Goal: Task Accomplishment & Management: Use online tool/utility

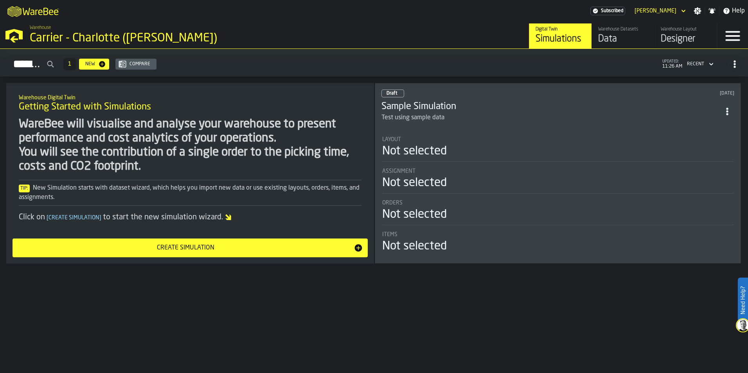
click at [312, 246] on div "Create Simulation" at bounding box center [185, 247] width 336 height 9
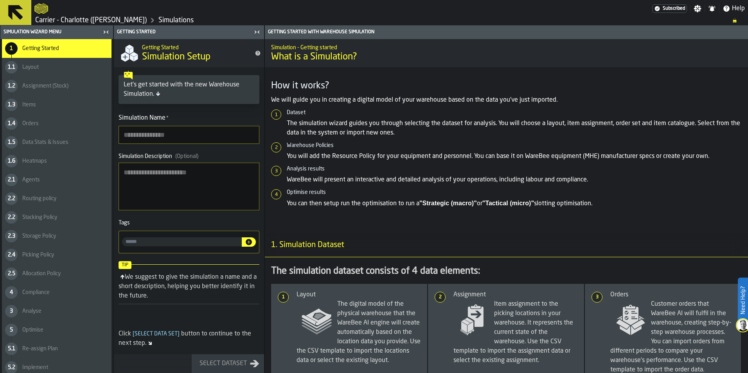
click at [190, 135] on input "Simulation Name *" at bounding box center [189, 135] width 141 height 18
type input "**********"
click at [209, 158] on div "Simulation Description (Optional)" at bounding box center [189, 156] width 141 height 6
click at [209, 163] on textarea "Simulation Description (Optional)" at bounding box center [189, 187] width 141 height 48
click at [226, 364] on div "Select Dataset" at bounding box center [223, 363] width 54 height 9
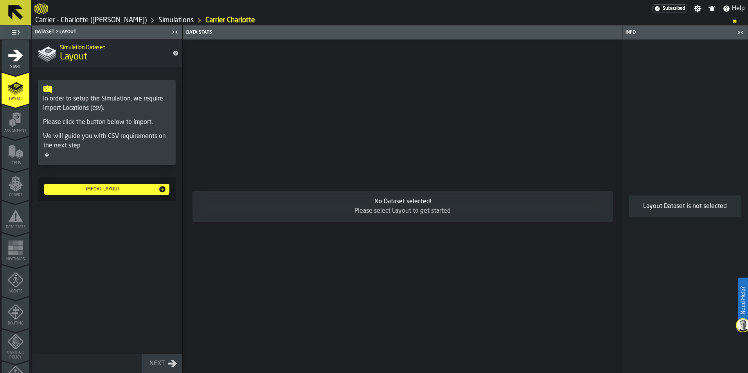
click at [115, 188] on div "Import layout" at bounding box center [102, 189] width 111 height 5
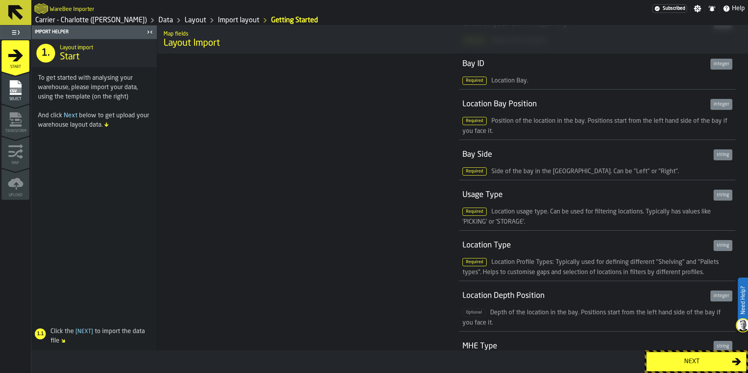
scroll to position [469, 0]
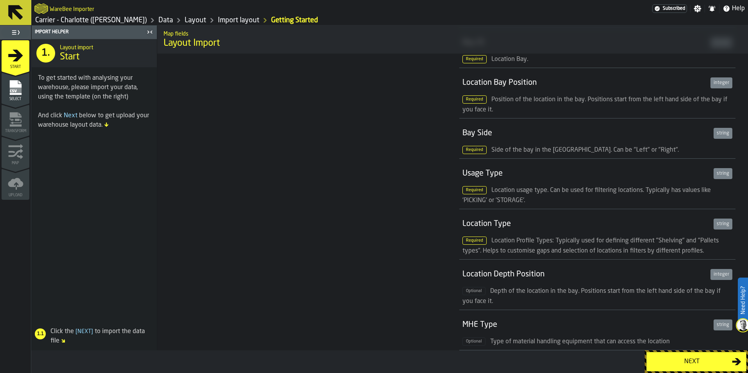
drag, startPoint x: 338, startPoint y: 259, endPoint x: 366, endPoint y: 259, distance: 28.6
click at [340, 258] on div "We need the following data We will only ask you for a minimal set of data to bu…" at bounding box center [307, 67] width 289 height 966
click at [363, 222] on div "We need the following data We will only ask you for a minimal set of data to bu…" at bounding box center [307, 67] width 289 height 966
click at [684, 357] on div "Next" at bounding box center [691, 361] width 81 height 9
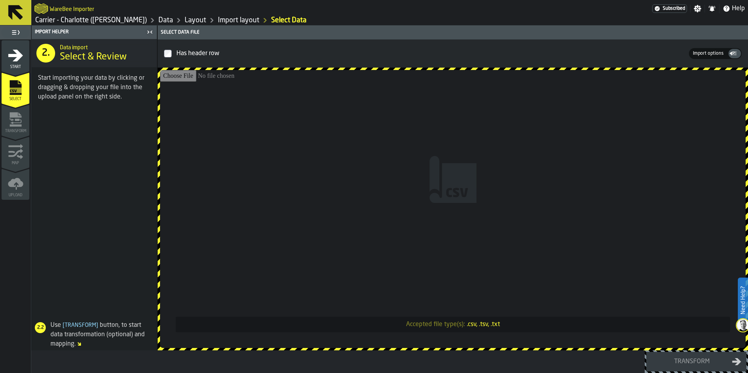
click at [368, 173] on input "Accepted file type(s): .csv, .tsv, .txt" at bounding box center [452, 209] width 585 height 278
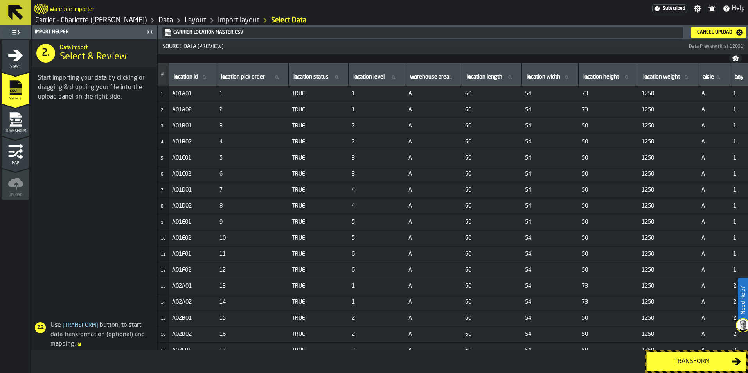
click at [103, 160] on span at bounding box center [94, 212] width 125 height 203
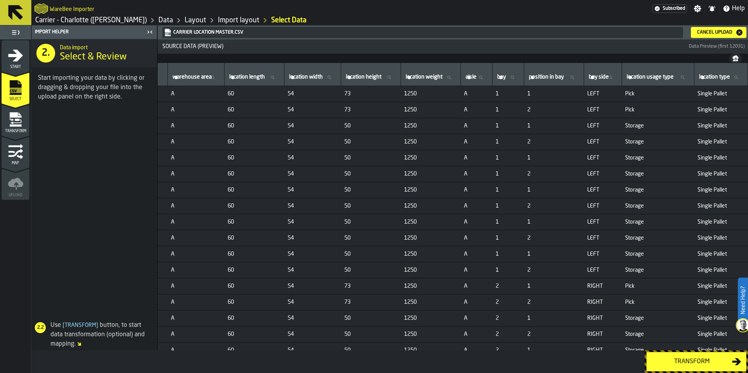
scroll to position [0, 0]
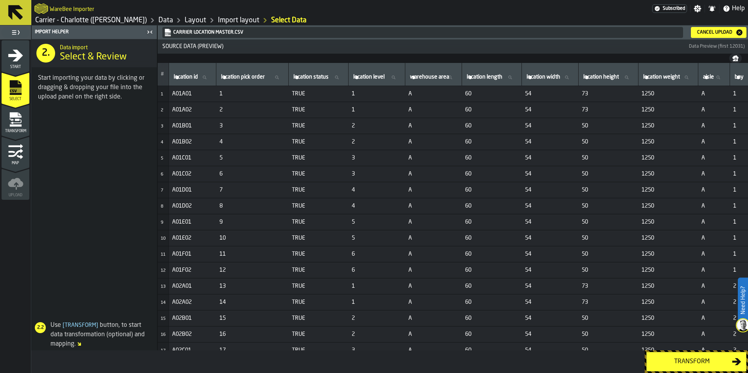
click at [714, 31] on div "Cancel Upload" at bounding box center [714, 32] width 41 height 5
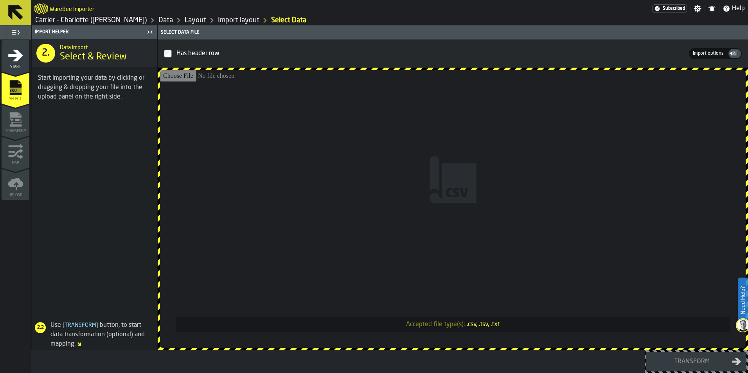
click at [445, 199] on input "Accepted file type(s): .csv, .tsv, .txt" at bounding box center [452, 209] width 585 height 278
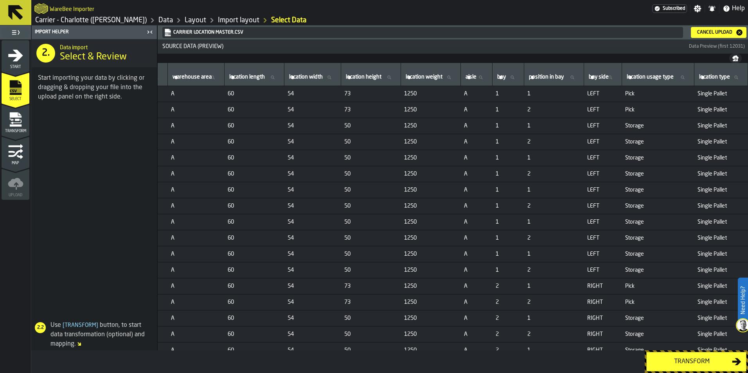
scroll to position [0, 282]
click at [675, 361] on div "Transform" at bounding box center [691, 361] width 81 height 9
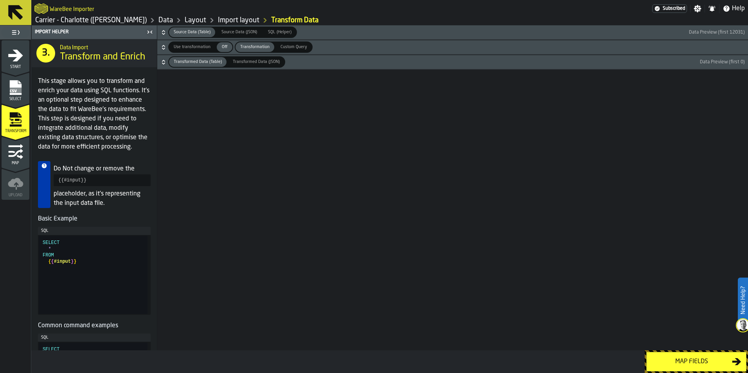
click at [697, 361] on div "Map fields" at bounding box center [691, 361] width 81 height 9
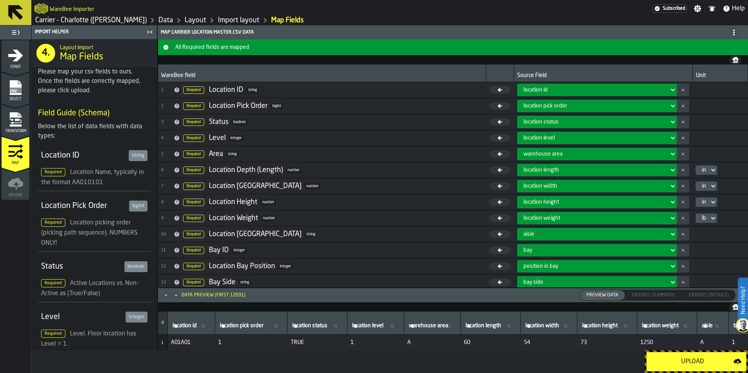
scroll to position [131, 0]
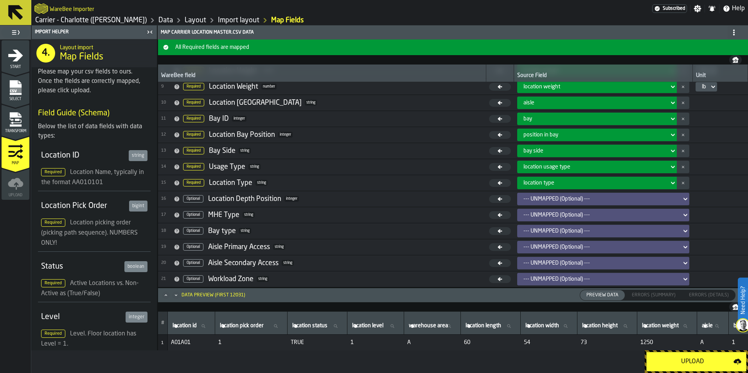
click at [536, 232] on div "--- UNMAPPED (Optional) ---" at bounding box center [600, 231] width 155 height 6
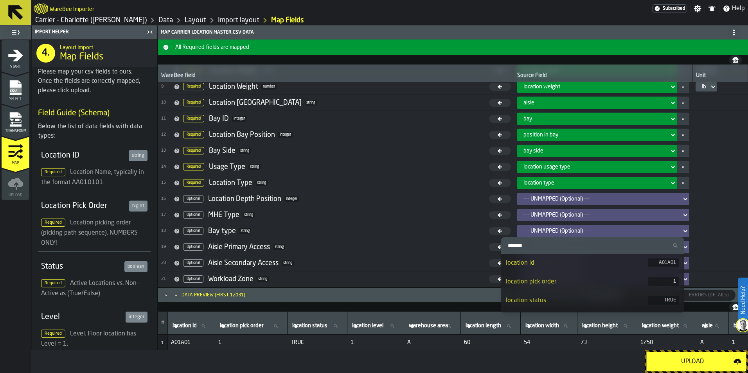
click at [536, 232] on div "--- UNMAPPED (Optional) ---" at bounding box center [600, 231] width 155 height 6
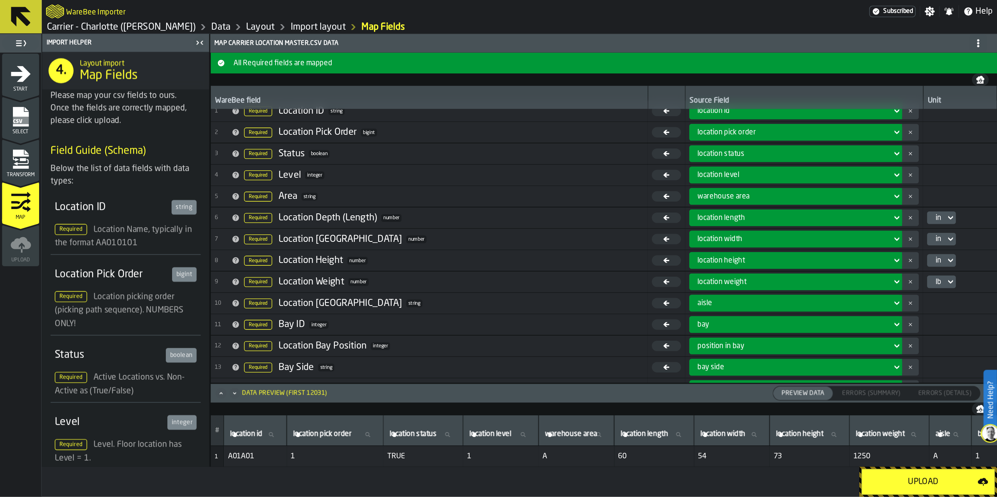
scroll to position [0, 0]
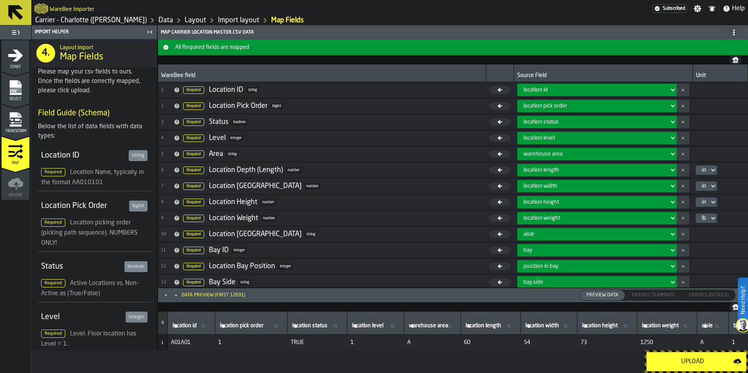
click at [687, 365] on div "Upload" at bounding box center [692, 361] width 82 height 9
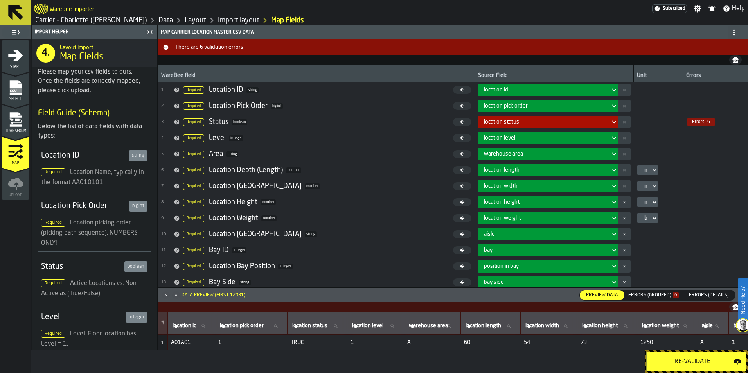
click at [658, 289] on header "Data Preview (first 12031) Preview Data Preview Data Errors (Grouped) 6 Errors …" at bounding box center [453, 295] width 590 height 14
click at [657, 292] on div "Errors (Grouped) 6" at bounding box center [653, 295] width 57 height 9
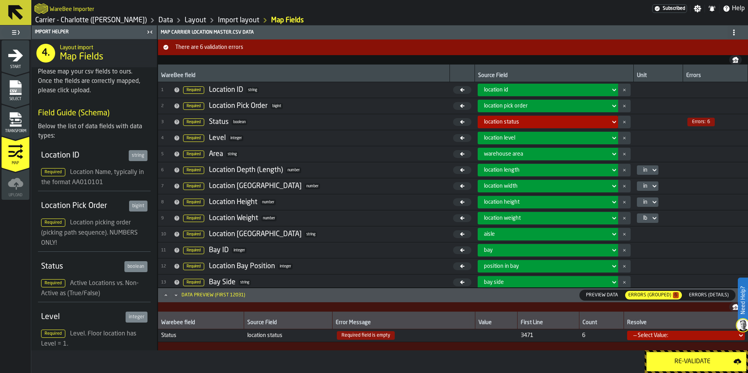
click at [663, 336] on div "— Select Value:" at bounding box center [683, 335] width 101 height 6
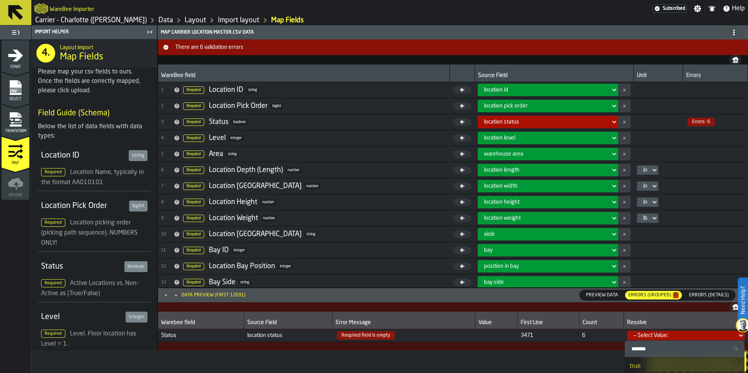
click at [668, 266] on td at bounding box center [658, 267] width 49 height 16
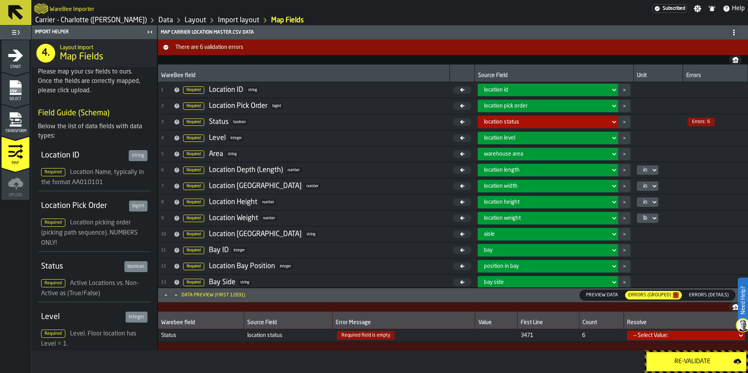
click at [692, 351] on div "Re-Validate" at bounding box center [696, 361] width 103 height 23
click at [692, 357] on div "Re-Validate" at bounding box center [692, 361] width 82 height 9
click at [713, 353] on button "Re-Validate" at bounding box center [696, 362] width 100 height 20
click at [692, 125] on span "Errors:" at bounding box center [699, 121] width 14 height 5
click at [218, 20] on link "Import layout" at bounding box center [238, 20] width 41 height 9
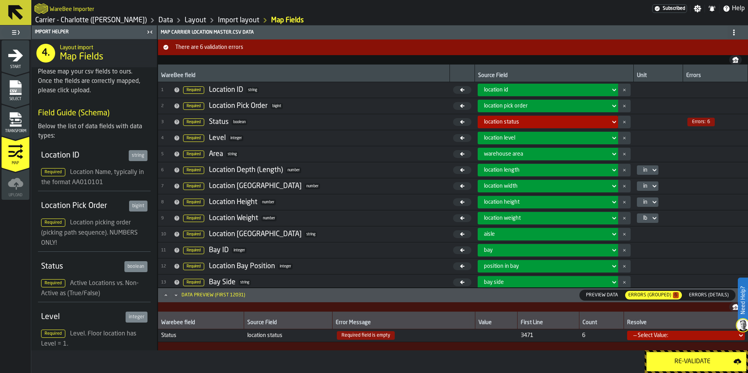
click at [218, 18] on link "Import layout" at bounding box center [238, 20] width 41 height 9
click at [185, 20] on link "Layout" at bounding box center [196, 20] width 22 height 9
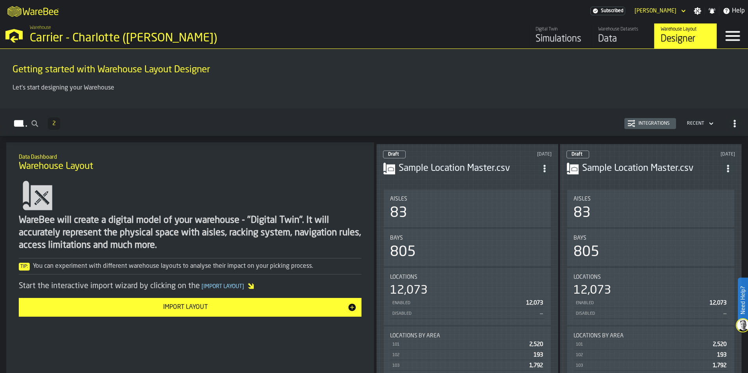
click at [313, 311] on div "Import Layout" at bounding box center [185, 307] width 324 height 9
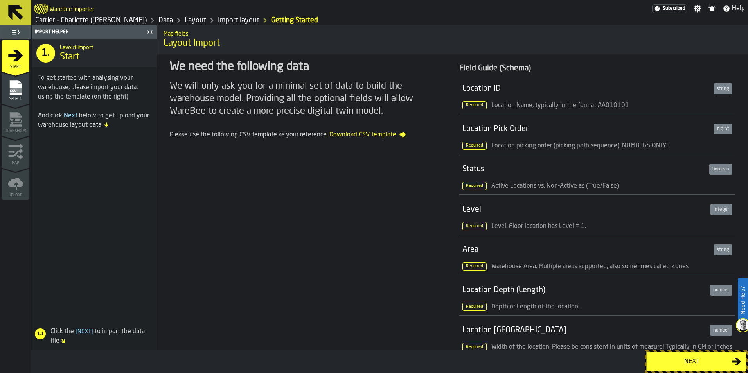
click at [689, 368] on button "Next" at bounding box center [696, 362] width 100 height 20
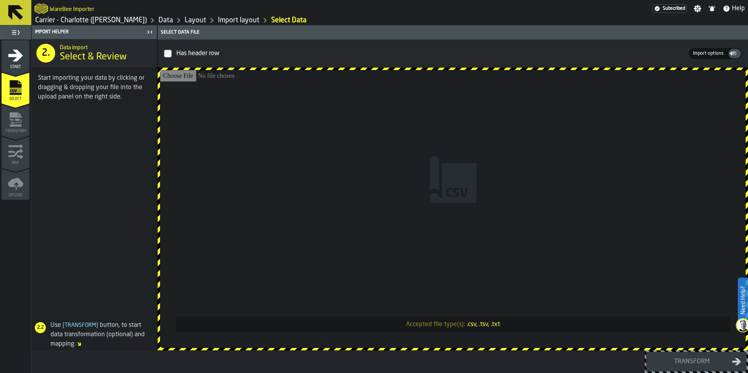
click at [441, 145] on input "Accepted file type(s): .csv, .tsv, .txt" at bounding box center [452, 209] width 585 height 278
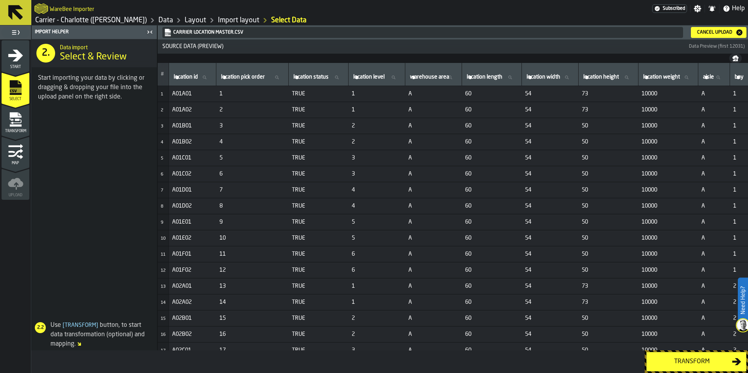
click at [677, 359] on div "Transform" at bounding box center [691, 361] width 81 height 9
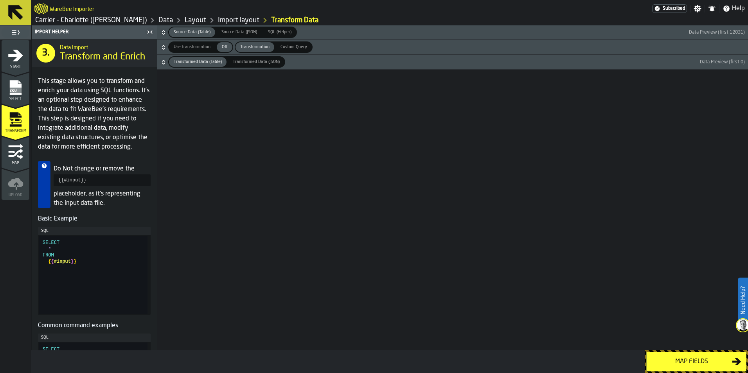
click at [678, 357] on div "Map fields" at bounding box center [691, 361] width 81 height 9
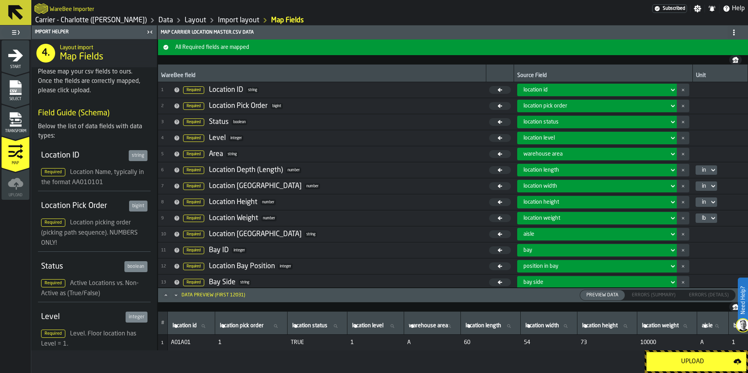
click at [678, 356] on button "Upload" at bounding box center [696, 362] width 100 height 20
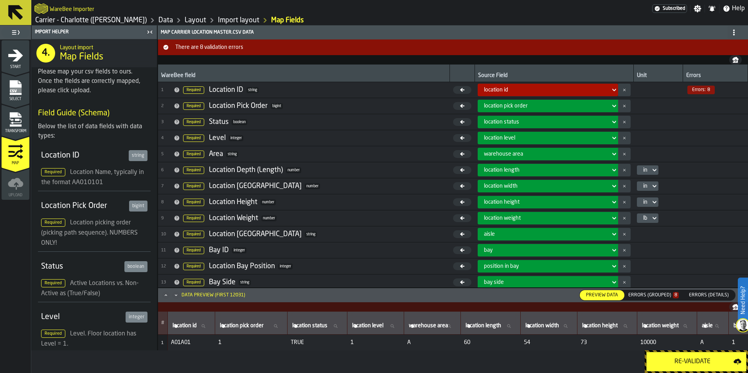
click at [706, 87] on span "Errors: 8" at bounding box center [700, 90] width 27 height 9
click at [659, 292] on div "Errors (Grouped) 8" at bounding box center [653, 295] width 57 height 9
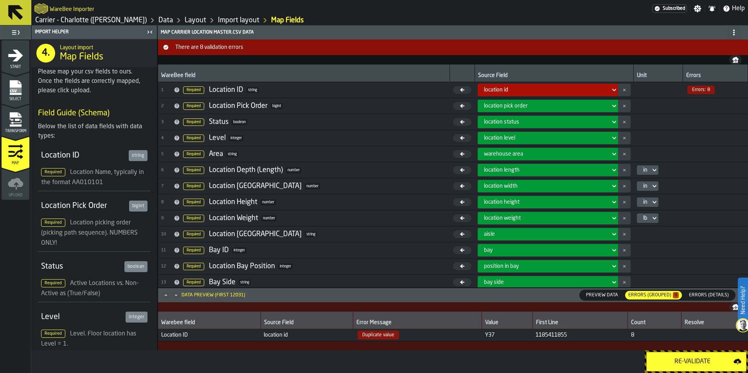
click at [185, 17] on link "Layout" at bounding box center [196, 20] width 22 height 9
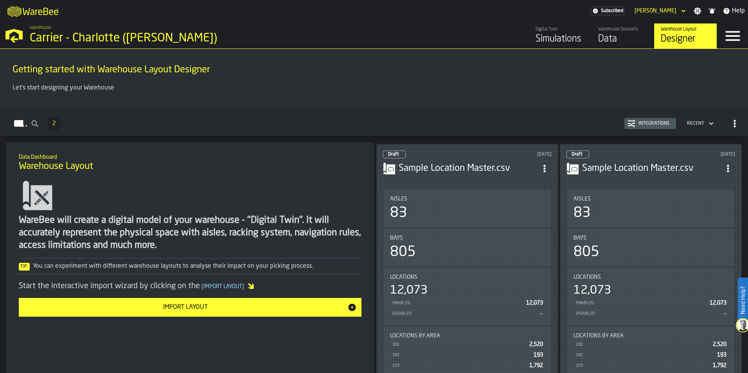
click at [224, 305] on div "Import Layout" at bounding box center [185, 307] width 324 height 9
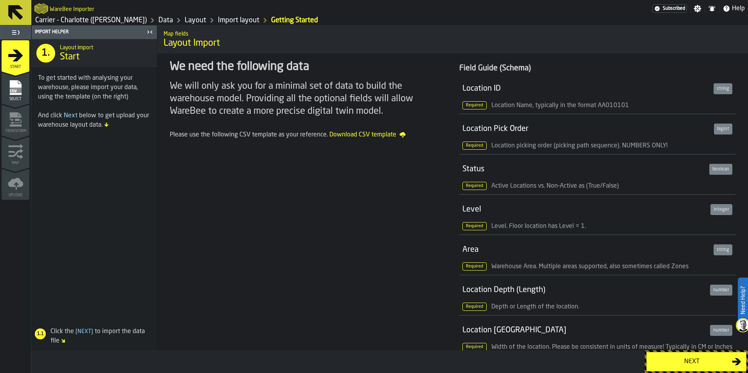
click at [695, 359] on div "Next" at bounding box center [691, 361] width 81 height 9
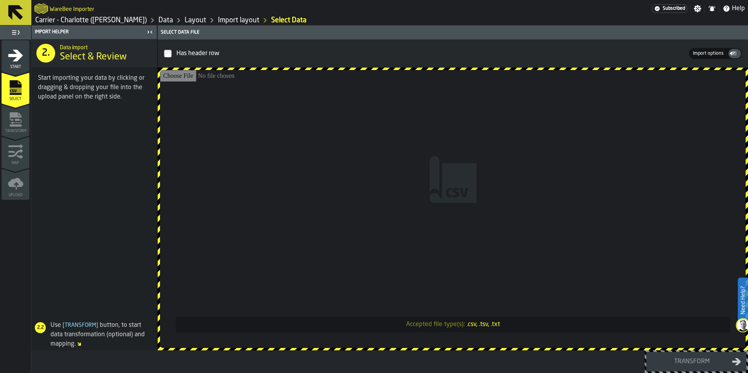
click at [433, 208] on input "Accepted file type(s): .csv, .tsv, .txt" at bounding box center [452, 209] width 585 height 278
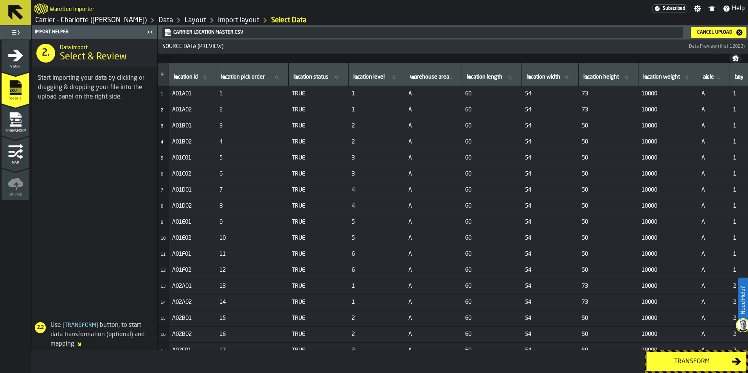
click at [672, 365] on div "Transform" at bounding box center [691, 361] width 81 height 9
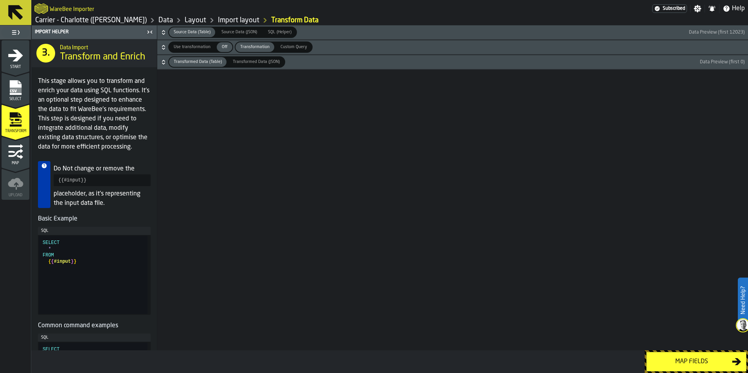
click at [668, 361] on div "Map fields" at bounding box center [691, 361] width 81 height 9
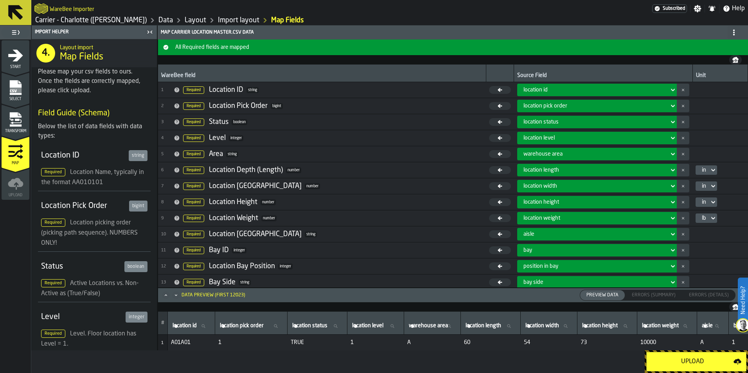
click at [664, 357] on div "Upload" at bounding box center [692, 361] width 82 height 9
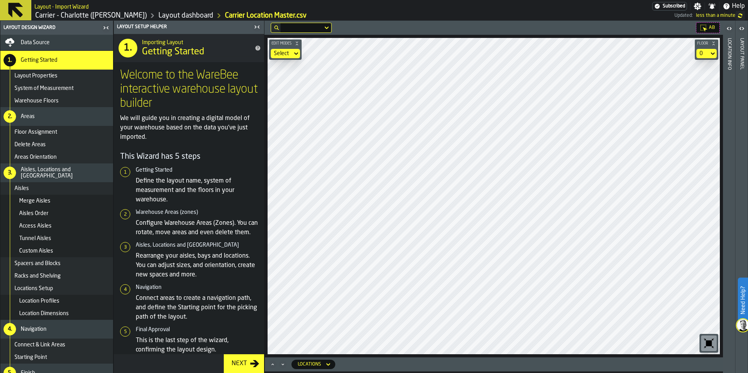
click at [324, 363] on icon at bounding box center [328, 364] width 8 height 9
click at [329, 372] on li "Locations" at bounding box center [316, 378] width 50 height 19
click at [614, 5] on div "Layout - Import Wizard" at bounding box center [343, 6] width 618 height 9
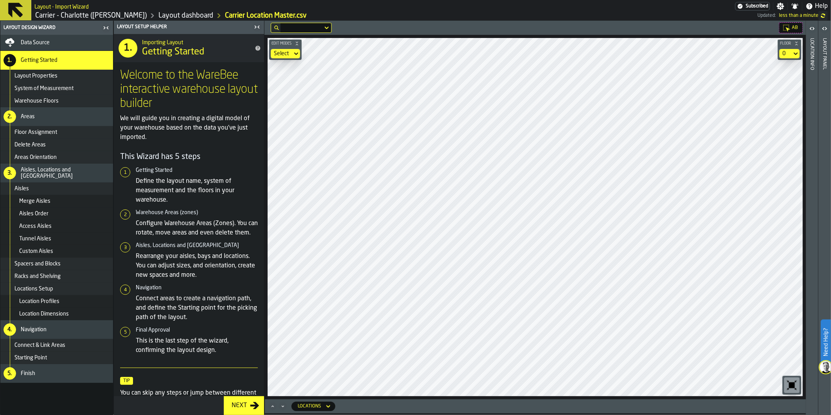
click at [320, 373] on div "Locations" at bounding box center [314, 405] width 38 height 9
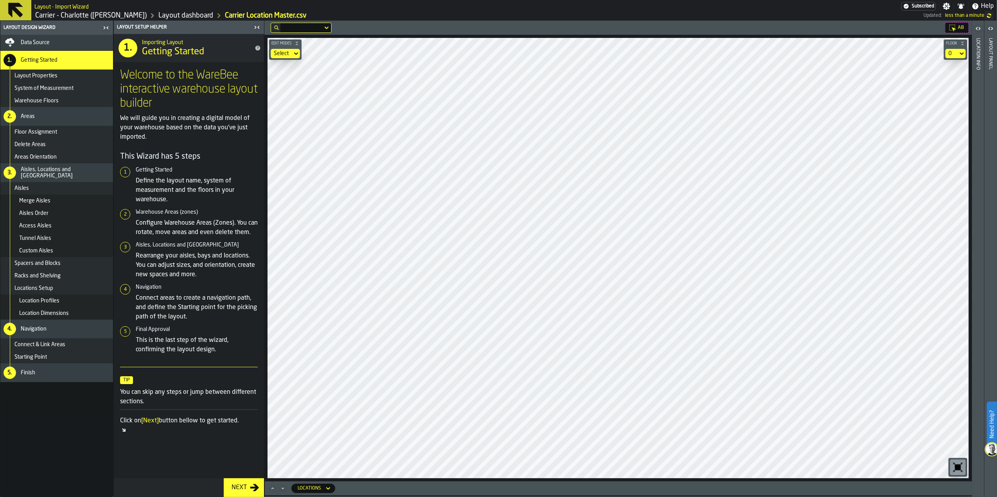
drag, startPoint x: 642, startPoint y: 2, endPoint x: 321, endPoint y: 492, distance: 585.9
click at [321, 373] on div "Locations" at bounding box center [310, 489] width 30 height 9
click at [337, 373] on li "Locations" at bounding box center [317, 503] width 50 height 19
click at [240, 373] on div "Next" at bounding box center [239, 487] width 22 height 9
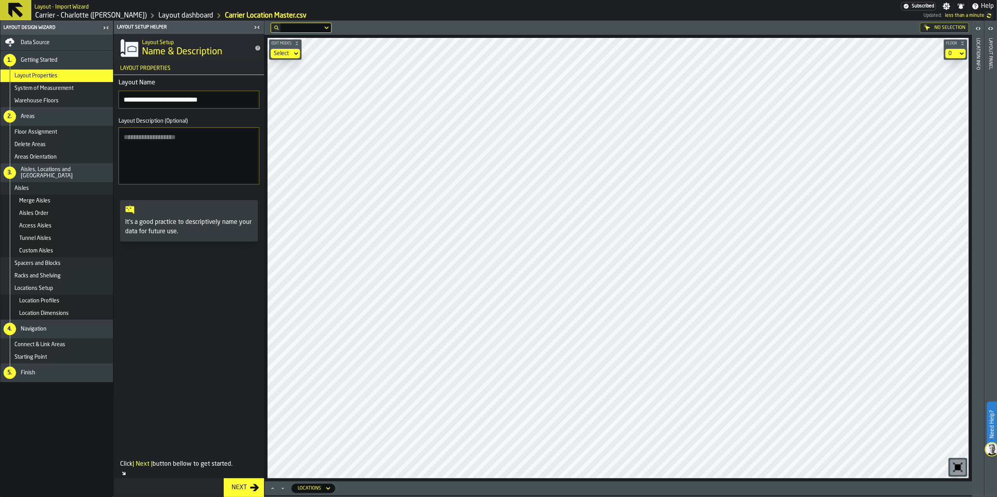
click at [174, 99] on input "**********" at bounding box center [189, 100] width 141 height 18
click at [124, 99] on input "**********" at bounding box center [189, 100] width 141 height 18
type input "**********"
click at [196, 150] on textarea "Layout Description (Optional)" at bounding box center [189, 156] width 141 height 57
type textarea "**********"
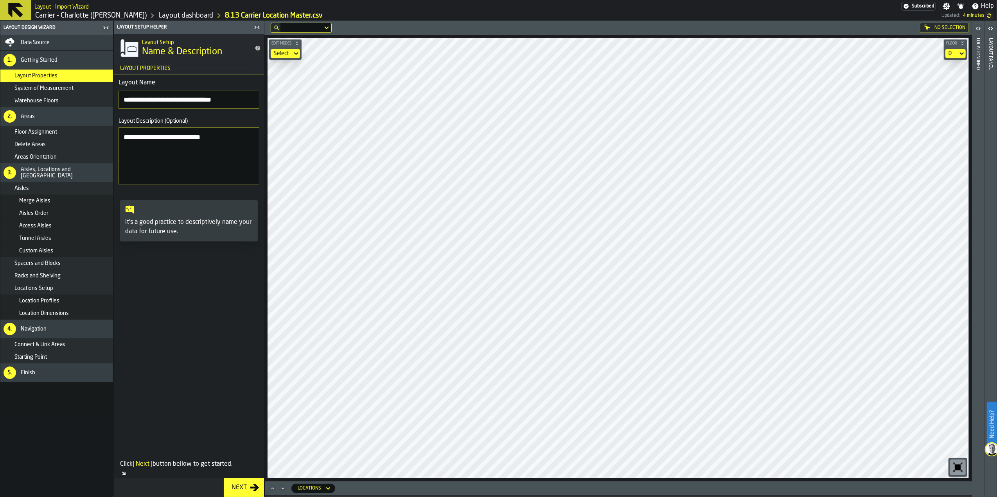
click at [180, 299] on span at bounding box center [189, 346] width 150 height 209
click at [239, 373] on div "Next" at bounding box center [239, 487] width 22 height 9
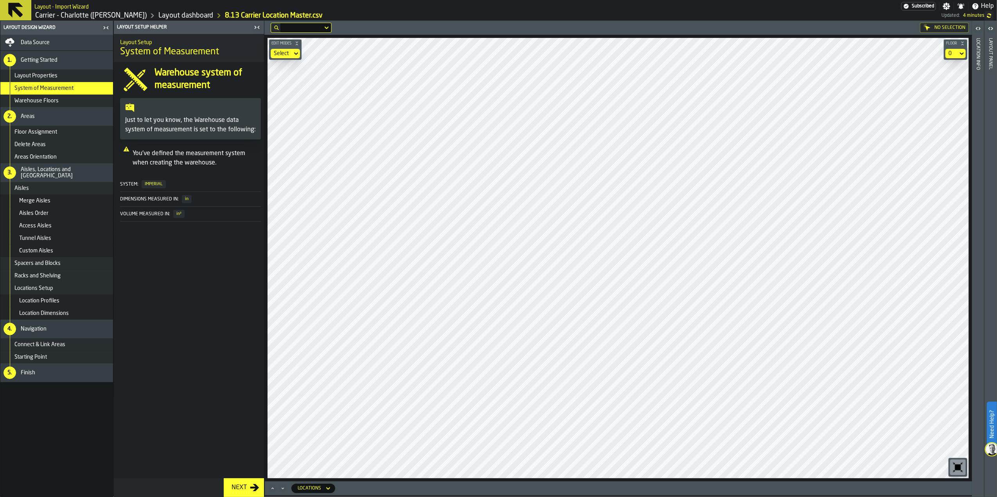
click at [242, 373] on div "Next" at bounding box center [239, 487] width 22 height 9
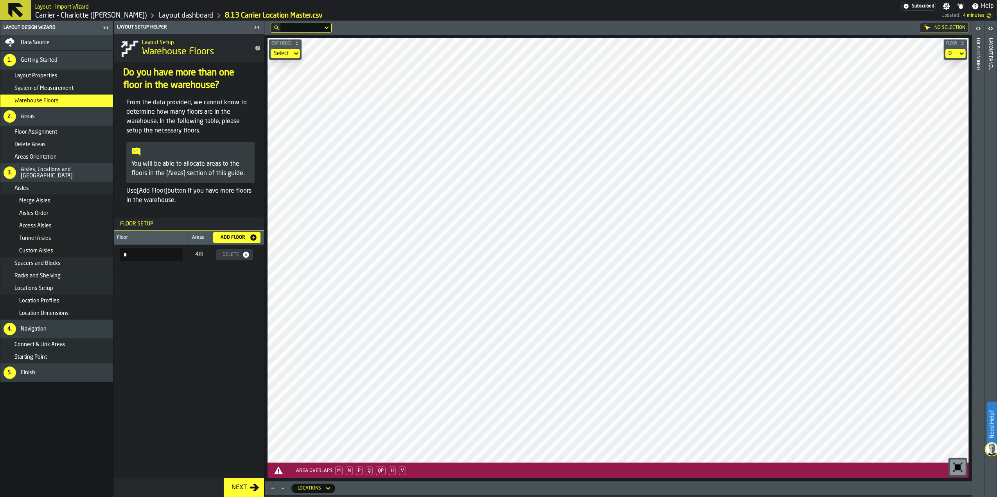
drag, startPoint x: 130, startPoint y: 257, endPoint x: 124, endPoint y: 257, distance: 6.3
click at [124, 257] on input "*" at bounding box center [151, 254] width 63 height 13
type input "*"
click at [147, 294] on div "Layout Setup Warehouse Floors Do you have more than one floor in the warehouse?…" at bounding box center [189, 256] width 150 height 444
click at [240, 373] on div "Next" at bounding box center [239, 487] width 22 height 9
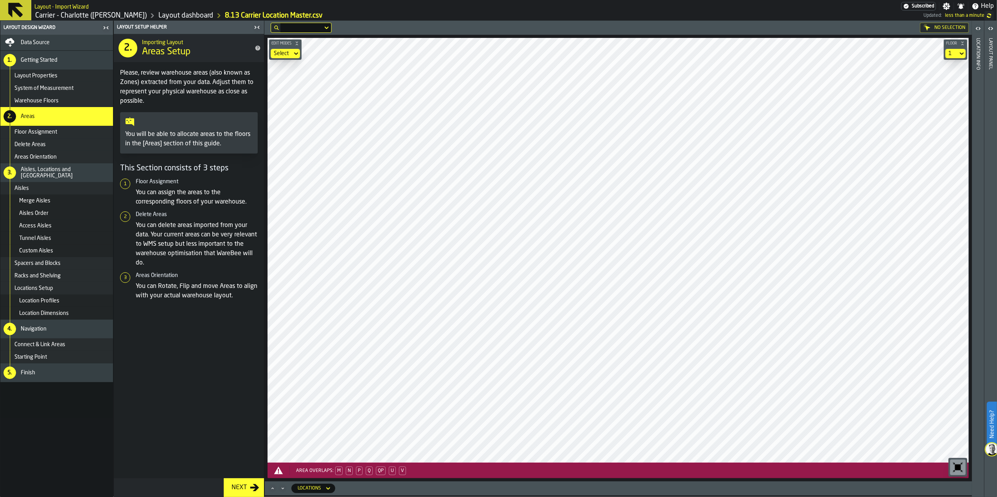
click at [296, 53] on icon at bounding box center [296, 53] width 4 height 3
click at [289, 55] on div "Select" at bounding box center [281, 53] width 15 height 6
click at [275, 373] on icon "Maximize" at bounding box center [273, 489] width 8 height 8
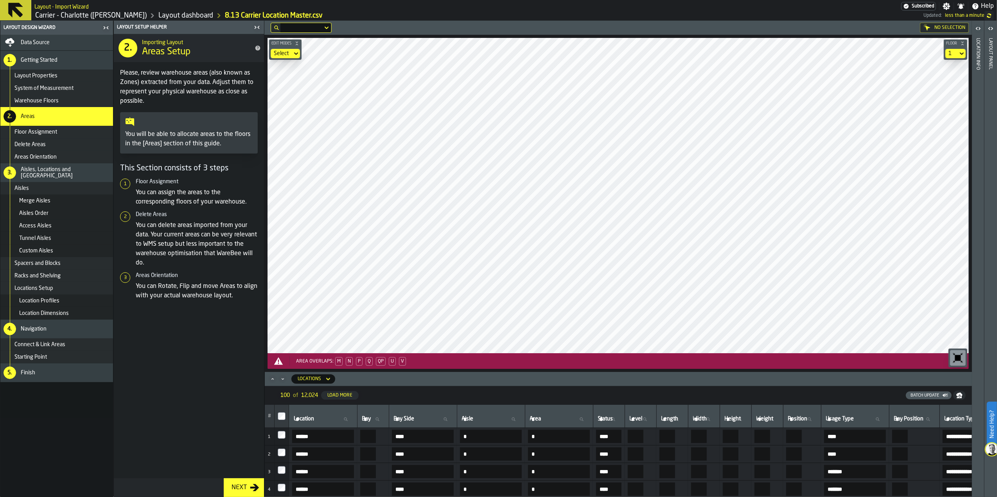
click at [324, 373] on div "Locations" at bounding box center [310, 379] width 30 height 9
click at [327, 373] on div "Bays" at bounding box center [317, 412] width 41 height 9
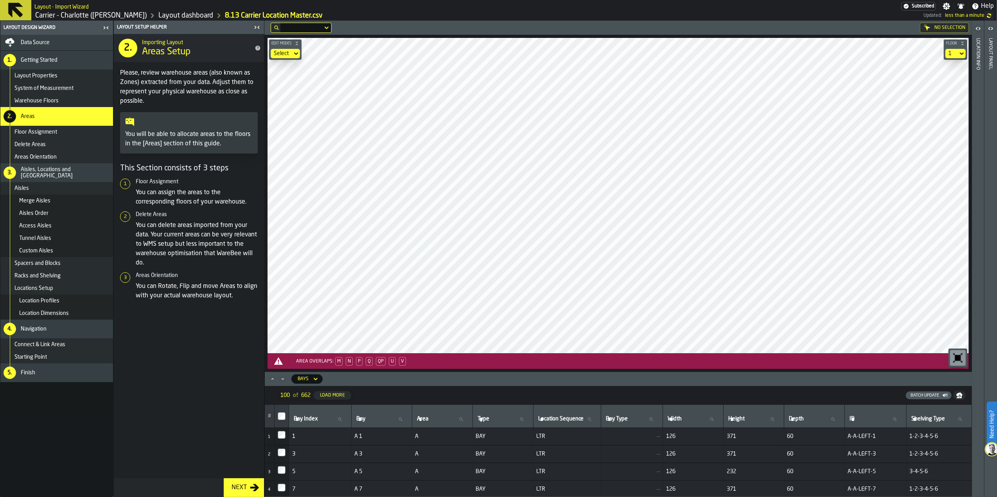
click at [315, 373] on h6 "Bays" at bounding box center [297, 379] width 58 height 14
click at [315, 373] on icon at bounding box center [316, 379] width 8 height 9
click at [317, 373] on div "Spacers" at bounding box center [317, 430] width 41 height 9
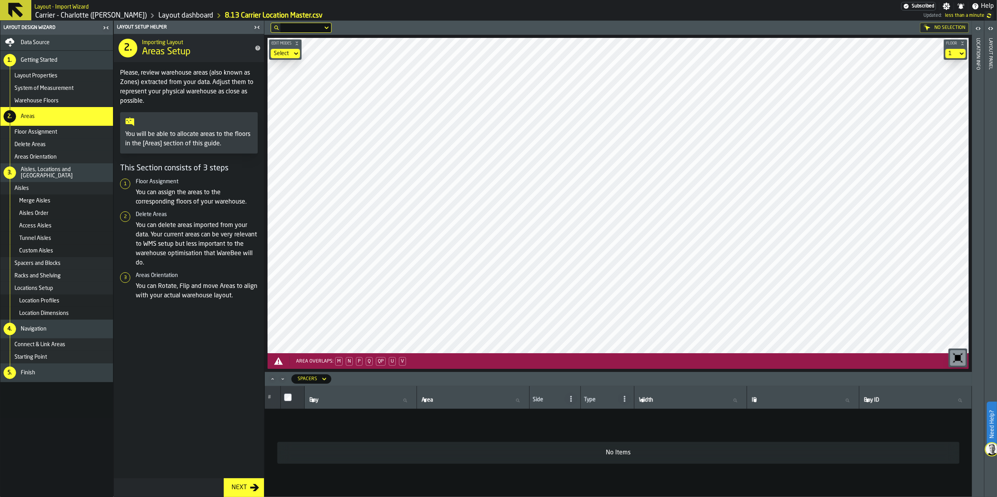
click at [315, 373] on div "Spacers" at bounding box center [308, 379] width 26 height 9
click at [319, 373] on li "Aisles" at bounding box center [317, 449] width 50 height 19
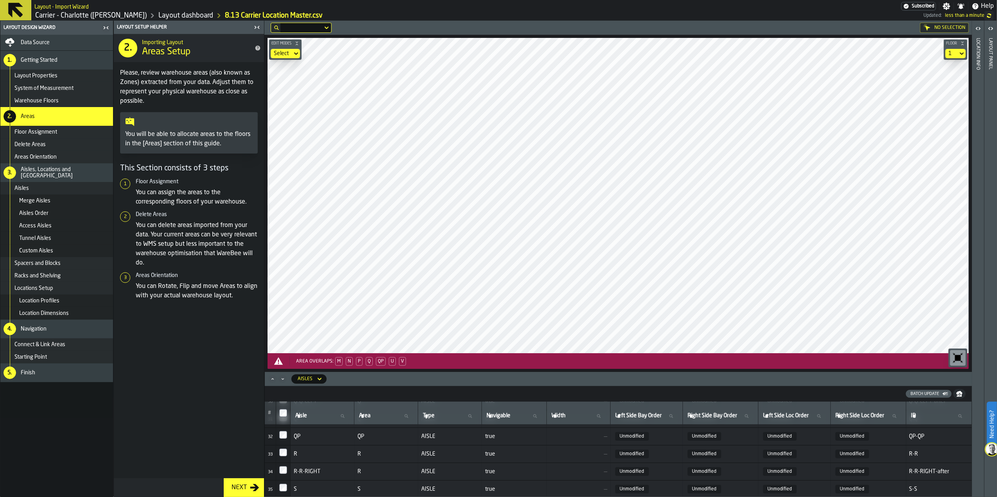
scroll to position [547, 0]
click at [307, 373] on div "Aisles" at bounding box center [305, 379] width 15 height 5
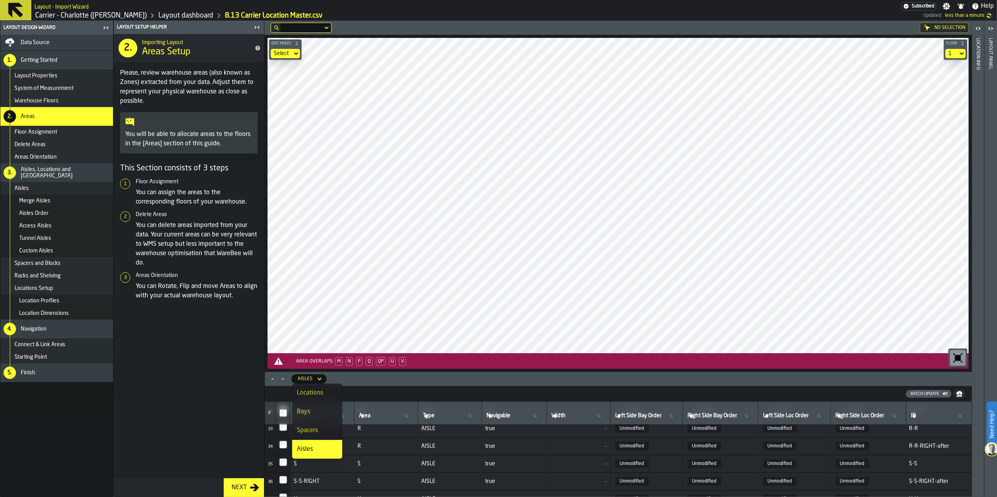
click at [467, 373] on div "Batch Update" at bounding box center [611, 394] width 681 height 8
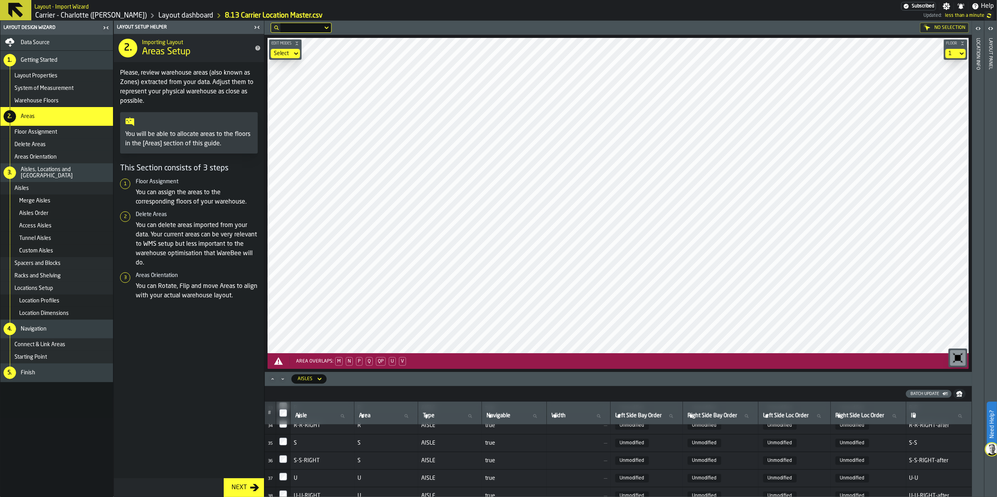
scroll to position [598, 0]
click at [304, 373] on div "Aisles" at bounding box center [305, 379] width 15 height 5
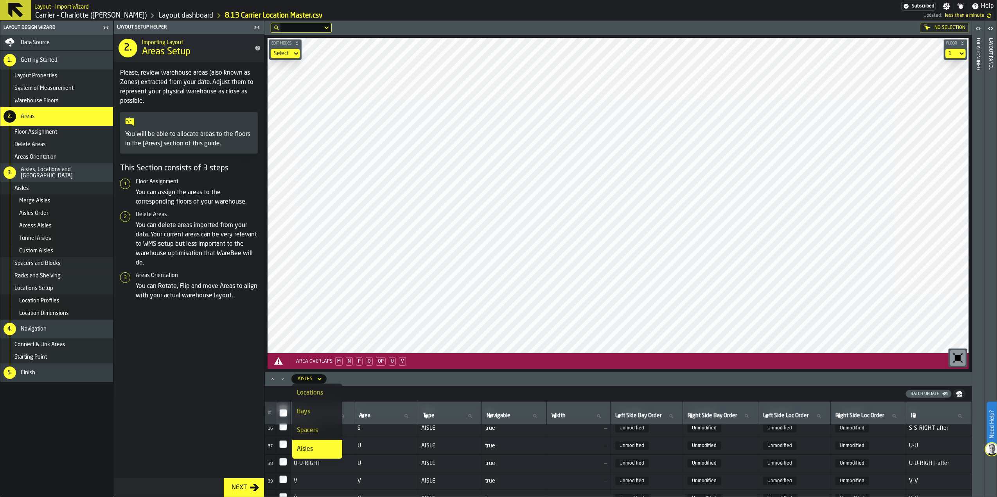
click at [312, 373] on div "Locations" at bounding box center [317, 393] width 41 height 9
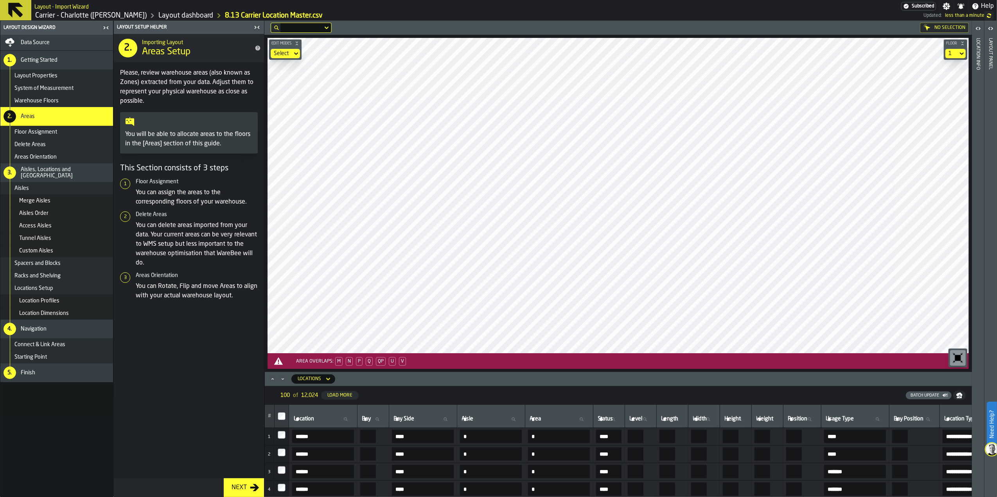
click at [379, 360] on span "QP" at bounding box center [381, 361] width 10 height 9
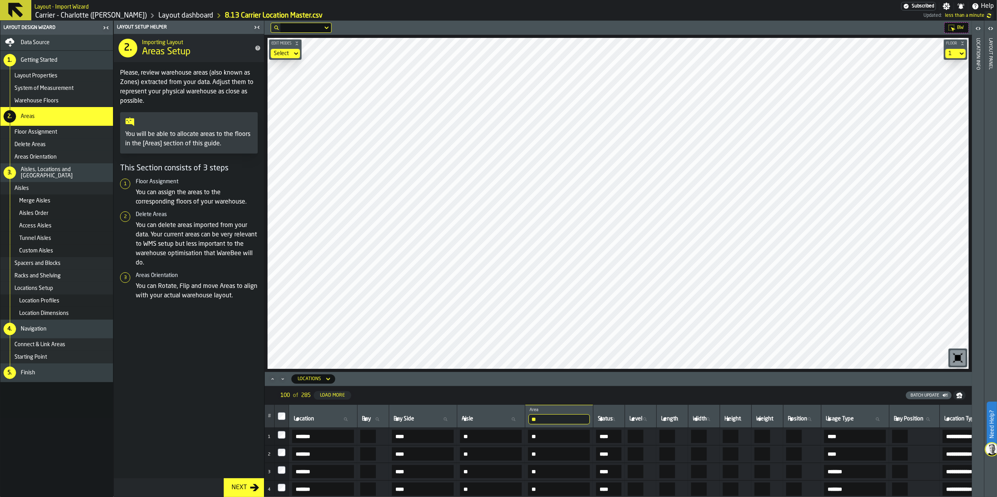
click at [47, 41] on span "Data Source" at bounding box center [35, 43] width 29 height 6
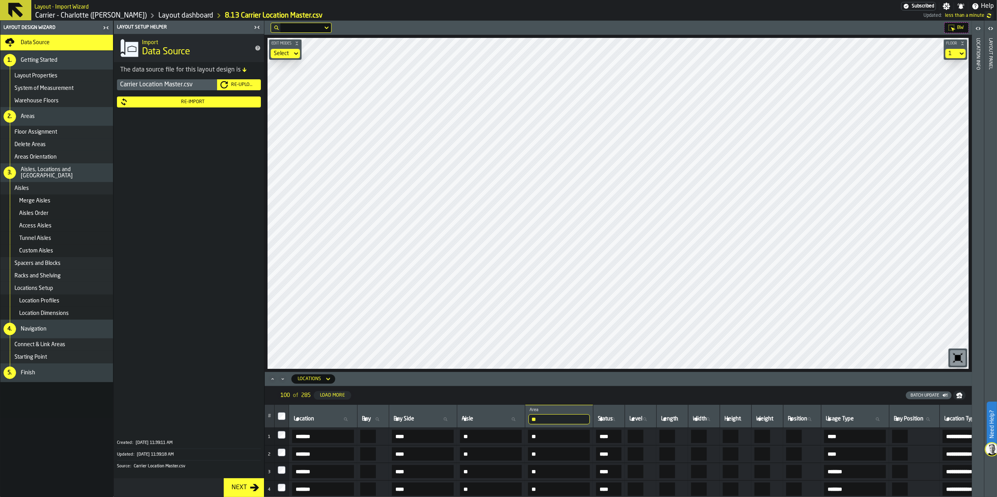
click at [227, 84] on icon "button-Re-Upload" at bounding box center [224, 84] width 7 height 7
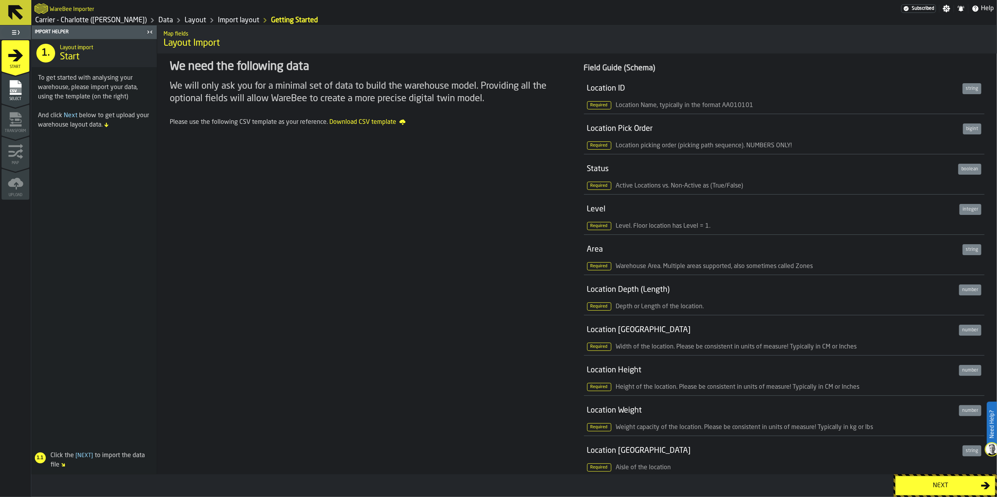
click at [747, 373] on button "Next" at bounding box center [945, 486] width 100 height 20
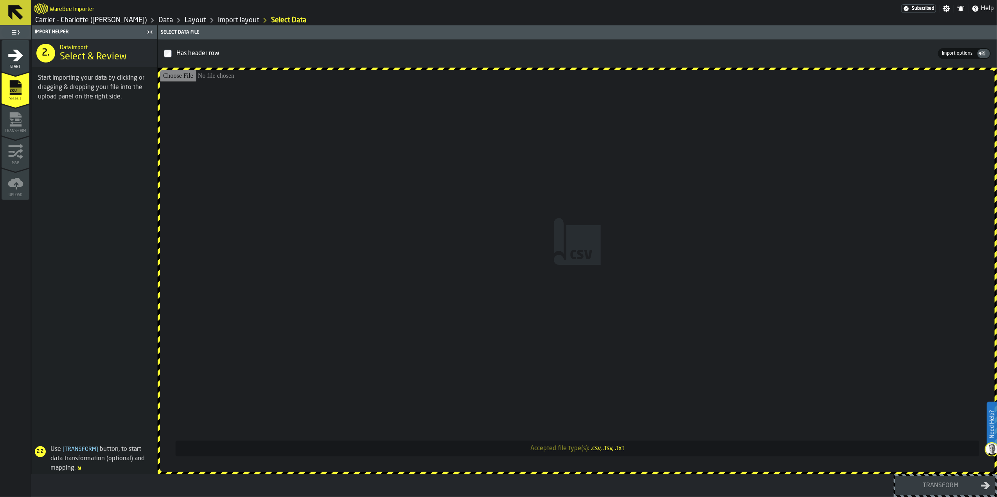
click at [580, 241] on input "Accepted file type(s): .csv, .tsv, .txt" at bounding box center [577, 271] width 835 height 402
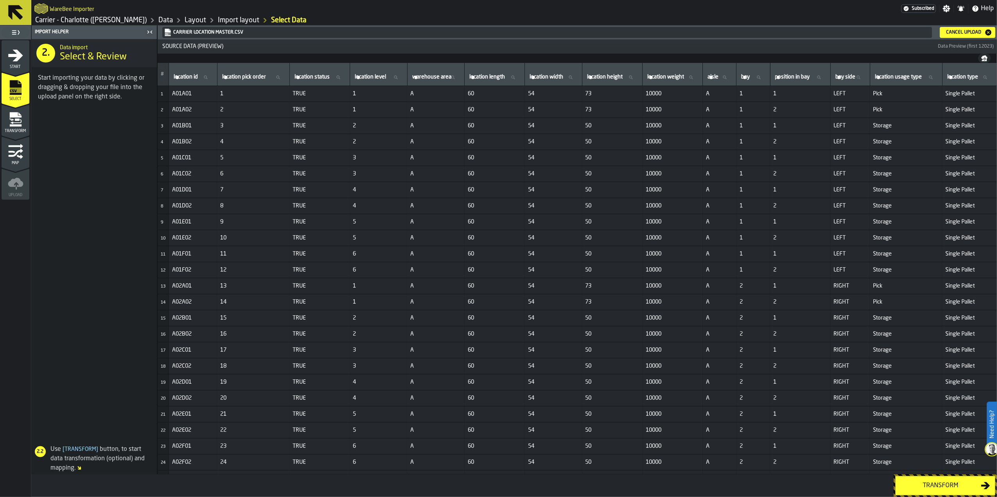
click at [747, 373] on div "Transform" at bounding box center [940, 485] width 81 height 9
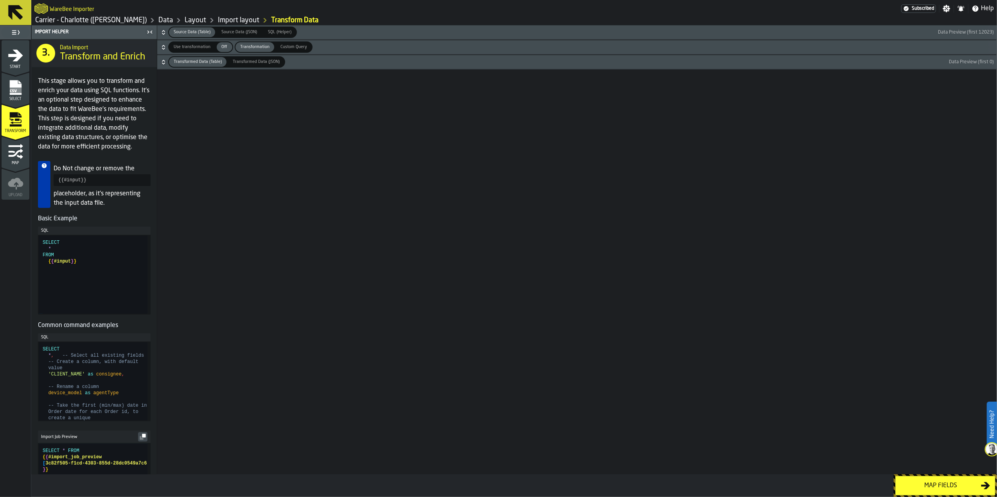
click at [747, 373] on div "Map fields" at bounding box center [940, 485] width 81 height 9
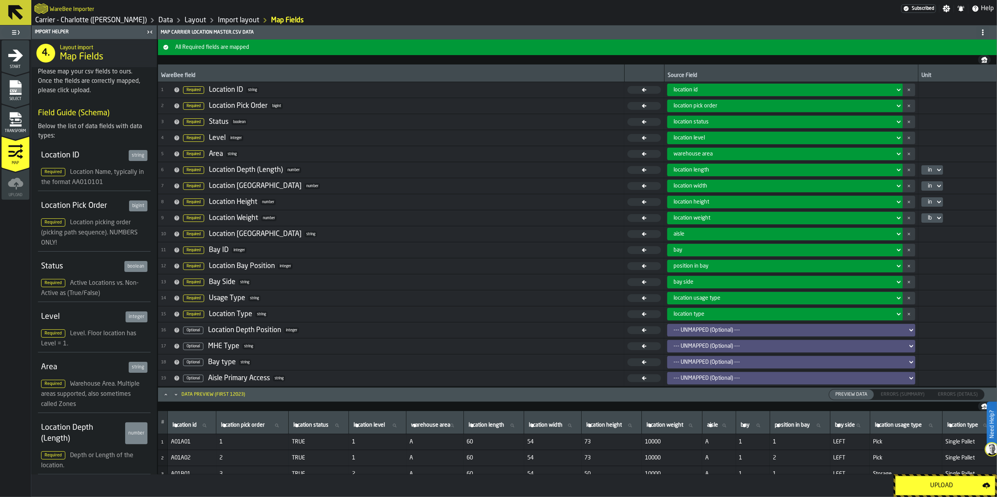
click at [747, 373] on div "Upload" at bounding box center [941, 485] width 82 height 9
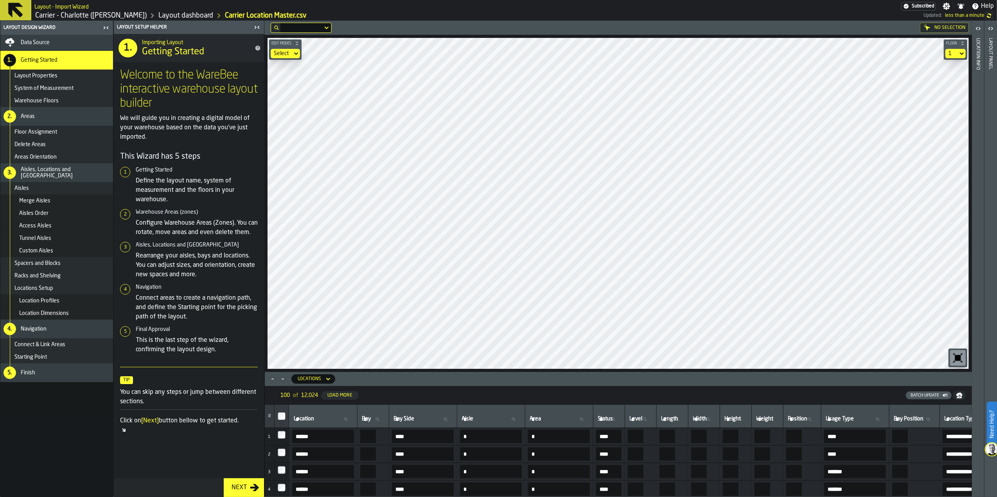
click at [248, 38] on div "Importing Layout Getting Started" at bounding box center [195, 48] width 113 height 33
click at [63, 41] on div "Data Source" at bounding box center [65, 43] width 89 height 6
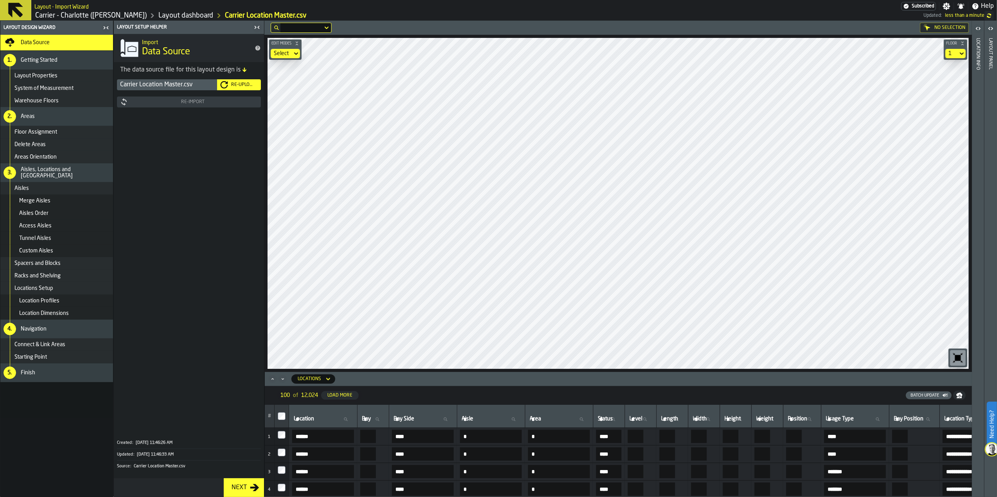
click at [243, 78] on div "Carrier Location Master.csv Re-Upload Re-Import" at bounding box center [189, 255] width 150 height 354
click at [247, 83] on div "Re-Upload" at bounding box center [243, 84] width 30 height 5
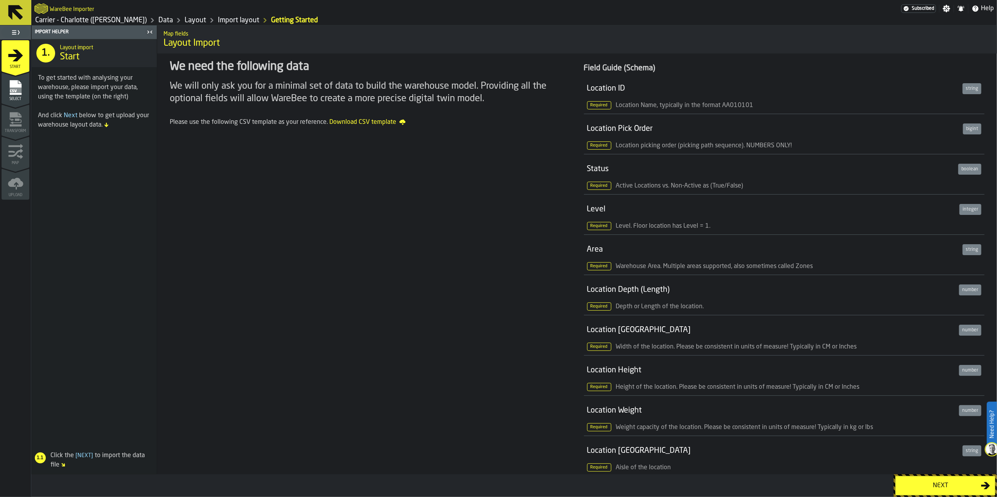
click at [747, 373] on div "Next" at bounding box center [940, 485] width 81 height 9
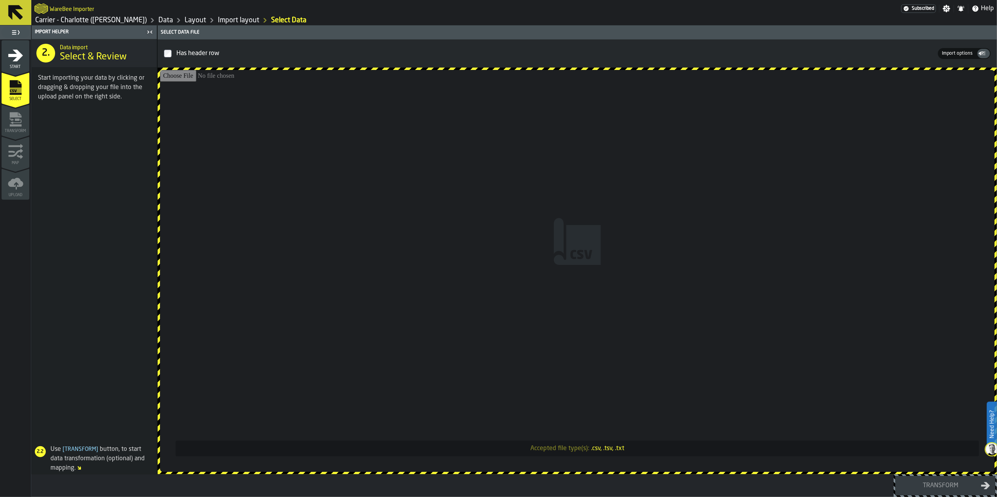
click at [562, 290] on input "Accepted file type(s): .csv, .tsv, .txt" at bounding box center [577, 271] width 835 height 402
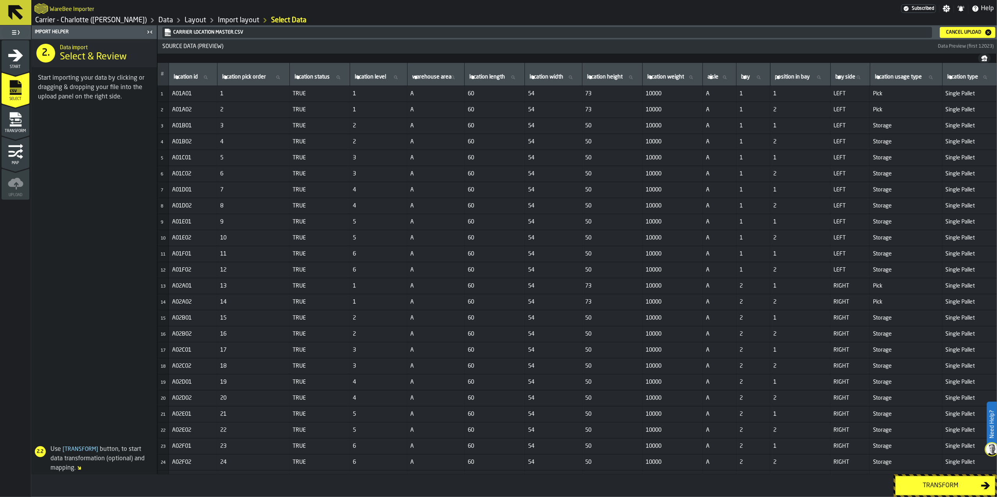
click at [747, 373] on div "Transform" at bounding box center [940, 485] width 81 height 9
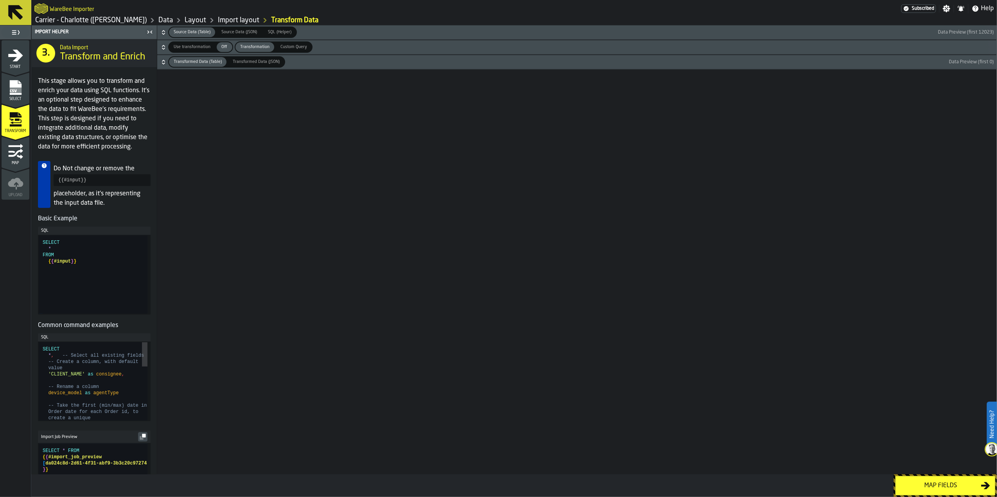
click at [747, 373] on div "Map fields" at bounding box center [940, 485] width 81 height 9
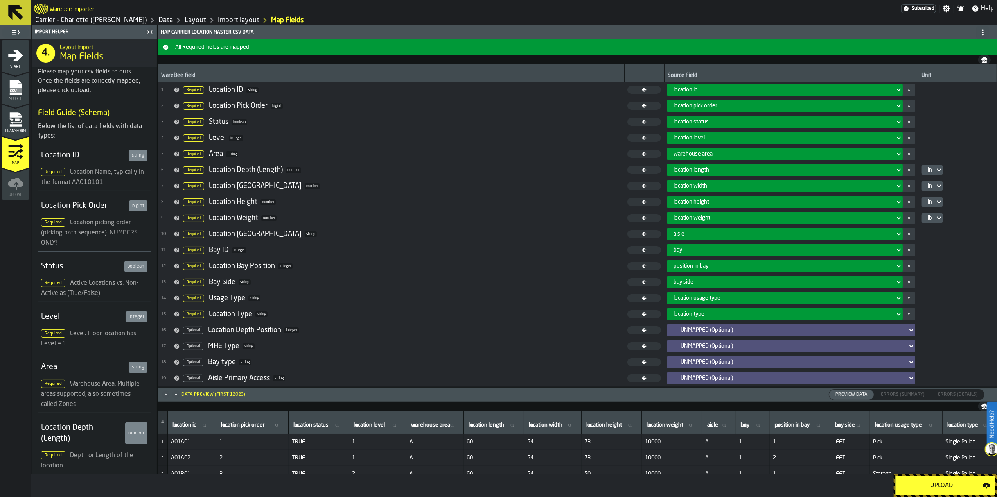
click at [747, 373] on div "Upload" at bounding box center [941, 485] width 82 height 9
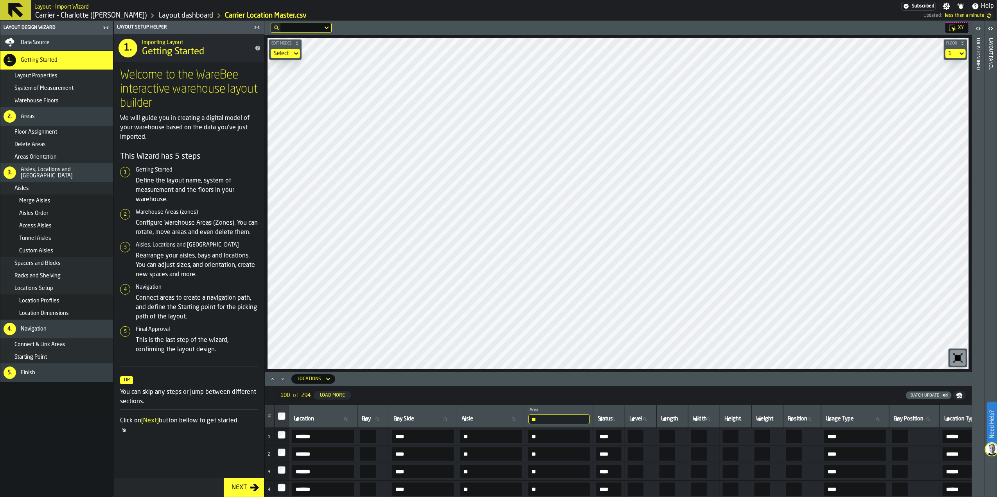
click at [747, 359] on div "XY Edit Modes Select Floor 1 Locations 100 of 294 Load More Batch Update # Loca…" at bounding box center [618, 259] width 708 height 477
drag, startPoint x: 769, startPoint y: 372, endPoint x: 642, endPoint y: 371, distance: 126.3
click at [642, 371] on div "Edit Modes Select Floor 1" at bounding box center [618, 204] width 708 height 338
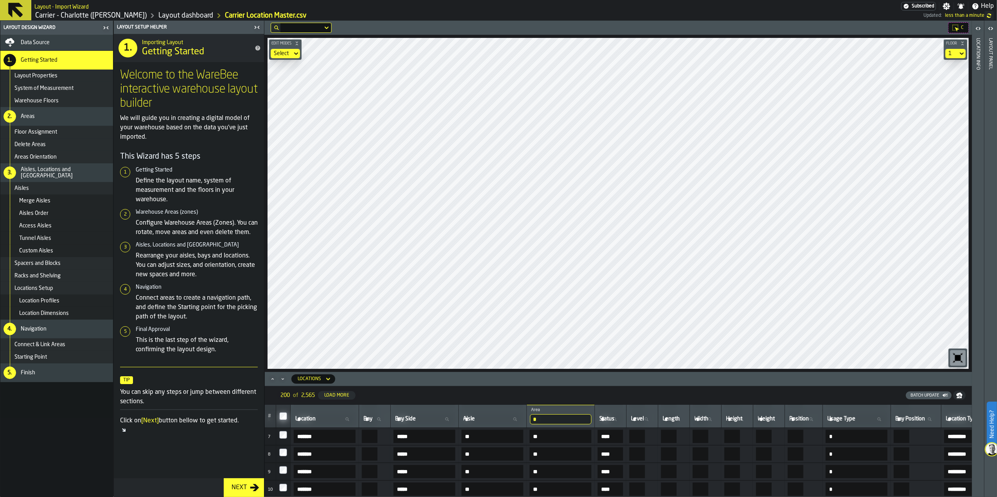
drag, startPoint x: 595, startPoint y: 425, endPoint x: 545, endPoint y: 424, distance: 49.7
click at [545, 373] on tr "# Location Location [GEOGRAPHIC_DATA] Side Aisle Aisle * Area C Status Status L…" at bounding box center [671, 416] width 812 height 23
type input "**"
